Goal: Task Accomplishment & Management: Complete application form

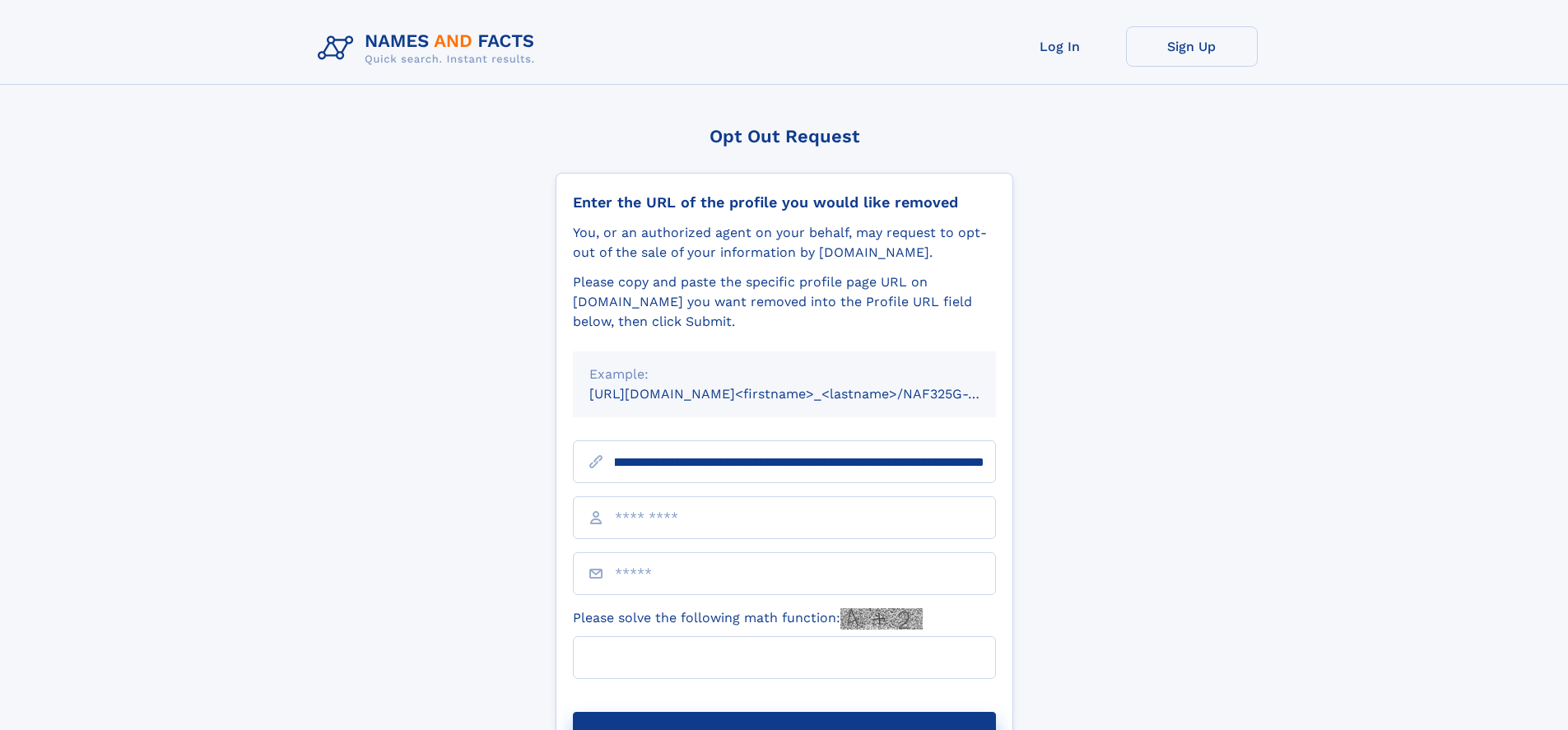
scroll to position [0, 186]
type input "**********"
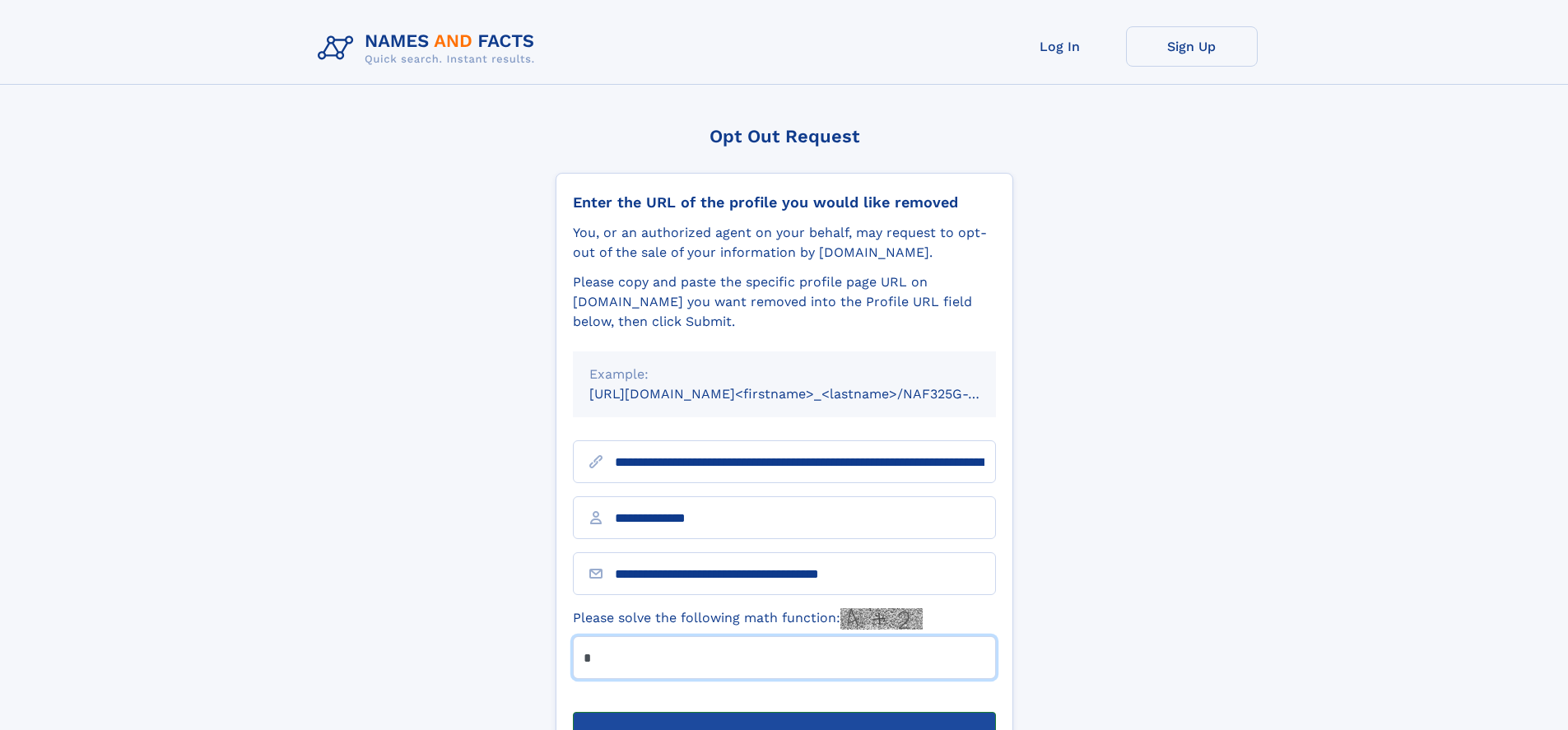
type input "*"
click at [784, 712] on button "Submit Opt Out Request" at bounding box center [784, 738] width 423 height 52
